Goal: Information Seeking & Learning: Learn about a topic

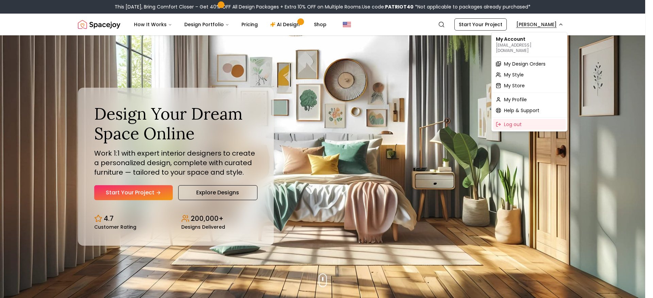
click at [522, 61] on span "My Design Orders" at bounding box center [524, 64] width 41 height 7
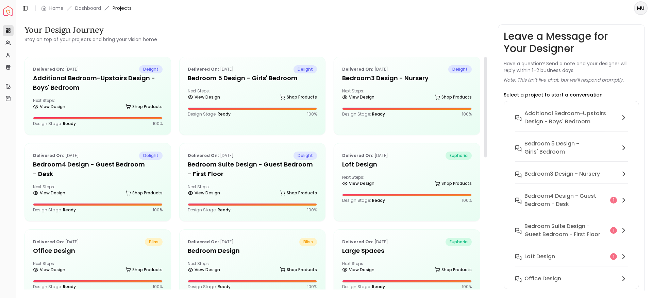
scroll to position [4, 0]
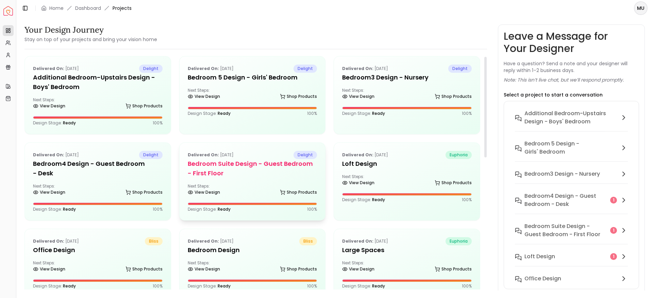
click at [211, 162] on h5 "Bedroom Suite design - Guest Bedroom - First Floor" at bounding box center [253, 168] width 130 height 19
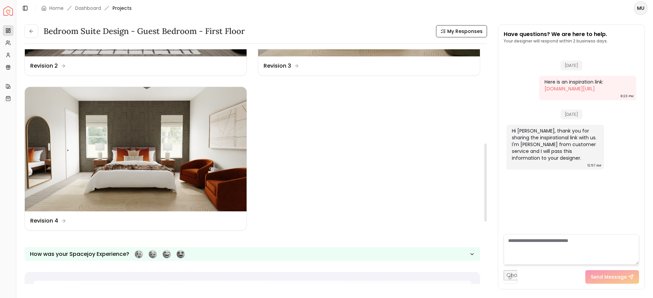
scroll to position [282, 0]
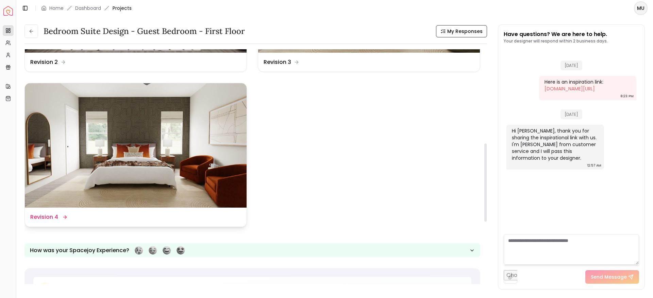
click at [34, 220] on dd "Revision 4" at bounding box center [44, 217] width 28 height 8
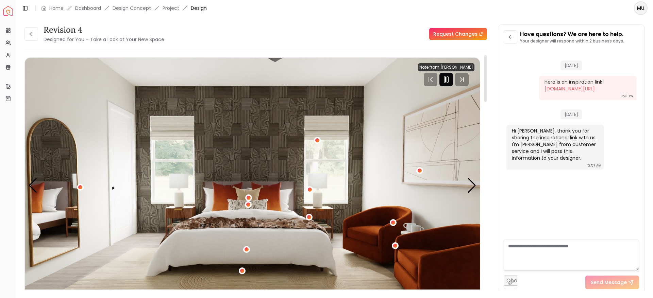
click at [447, 81] on icon "Pause" at bounding box center [446, 79] width 8 height 8
click at [196, 44] on div "Revision 4 Designed for You – Take a Look at Your New Space Request Changes Rev…" at bounding box center [255, 159] width 462 height 271
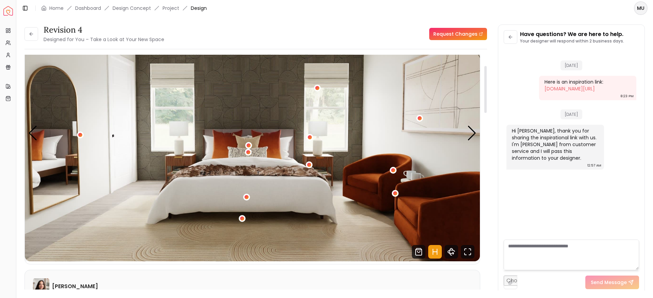
scroll to position [51, 0]
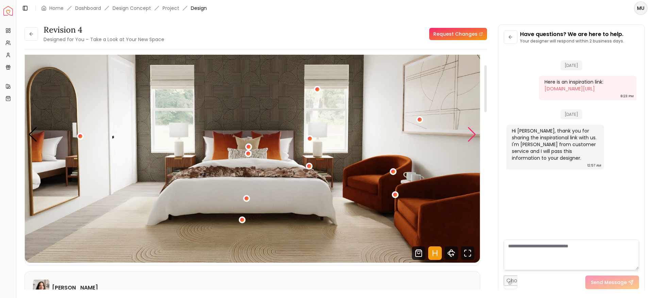
click at [474, 135] on div "Next slide" at bounding box center [471, 134] width 9 height 15
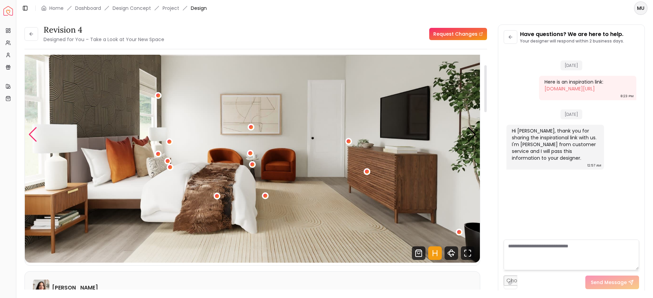
click at [30, 135] on div "Previous slide" at bounding box center [32, 134] width 9 height 15
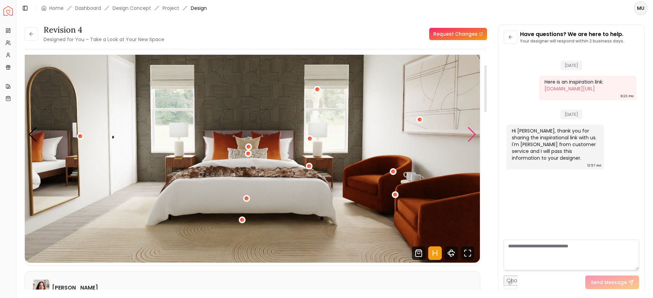
click at [470, 134] on div "Next slide" at bounding box center [471, 134] width 9 height 15
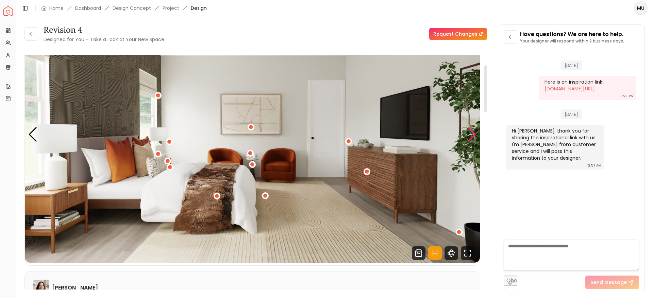
click at [470, 134] on div "Next slide" at bounding box center [471, 134] width 9 height 15
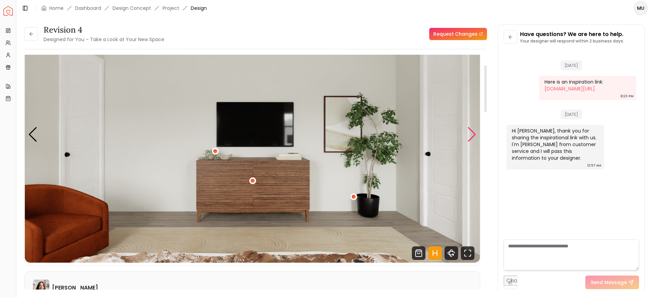
click at [470, 134] on div "Next slide" at bounding box center [471, 134] width 9 height 15
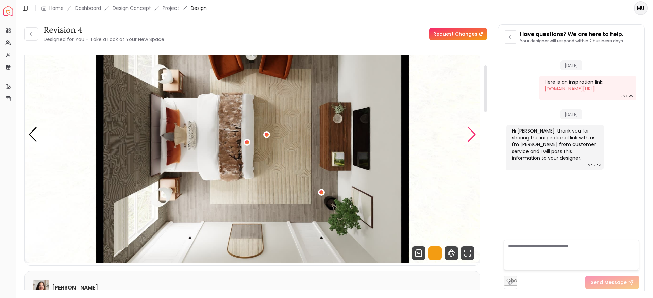
click at [470, 134] on div "Next slide" at bounding box center [471, 134] width 9 height 15
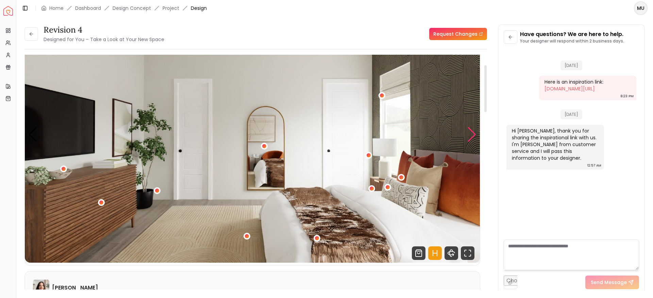
click at [470, 134] on div "Next slide" at bounding box center [471, 134] width 9 height 15
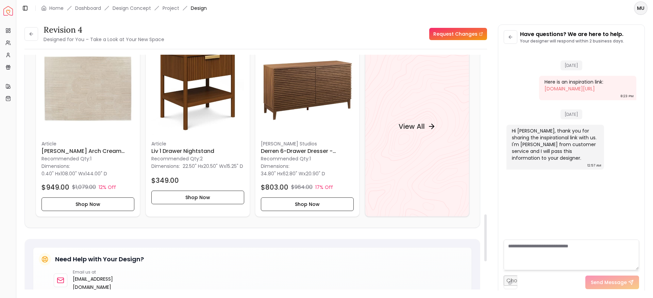
scroll to position [823, 0]
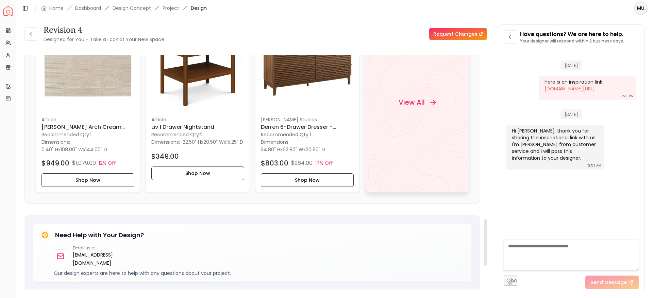
click at [417, 101] on h4 "View All" at bounding box center [411, 103] width 26 height 10
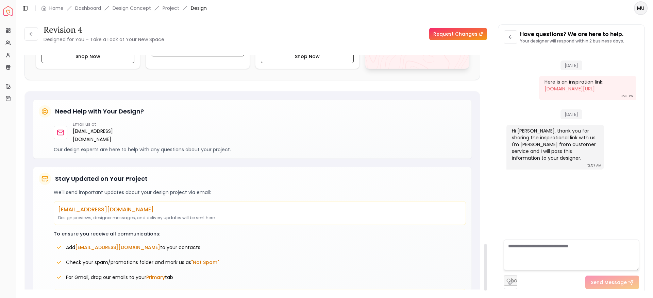
scroll to position [945, 0]
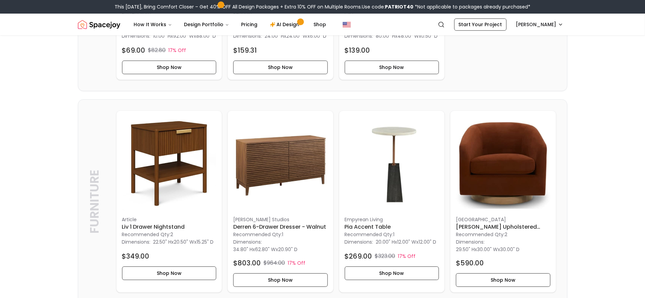
scroll to position [898, 0]
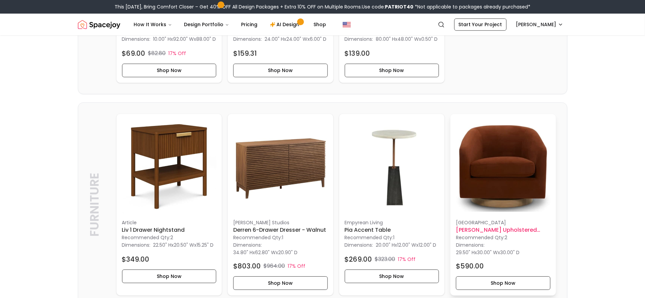
click at [500, 186] on img at bounding box center [503, 166] width 94 height 94
